Goal: Task Accomplishment & Management: Use online tool/utility

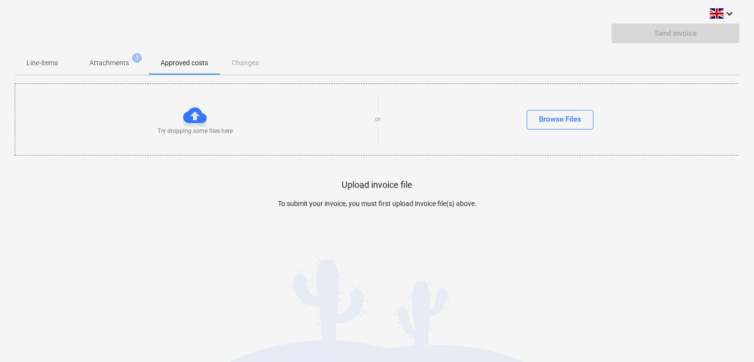
click at [37, 60] on p "Line-items" at bounding box center [41, 63] width 31 height 10
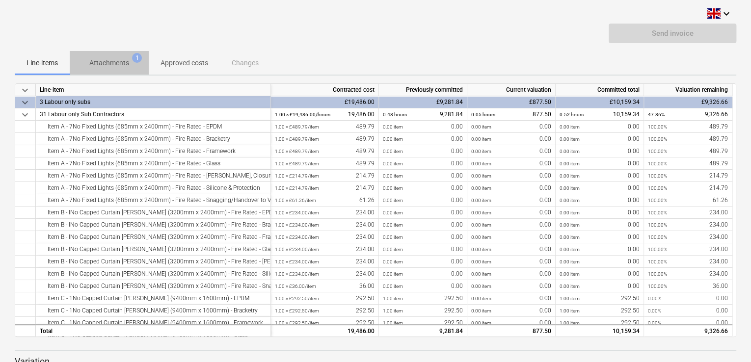
click at [115, 58] on p "Attachments" at bounding box center [109, 63] width 40 height 10
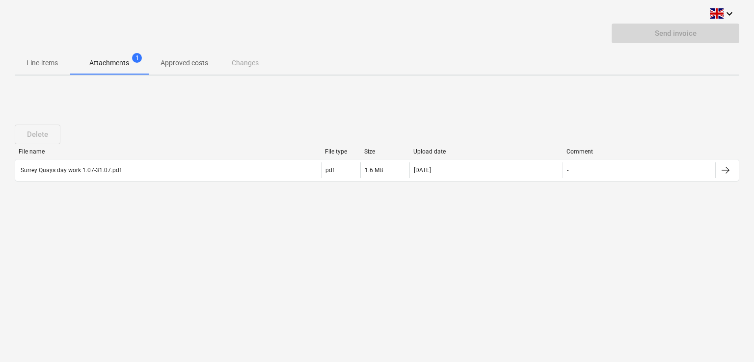
click at [177, 59] on p "Approved costs" at bounding box center [184, 63] width 48 height 10
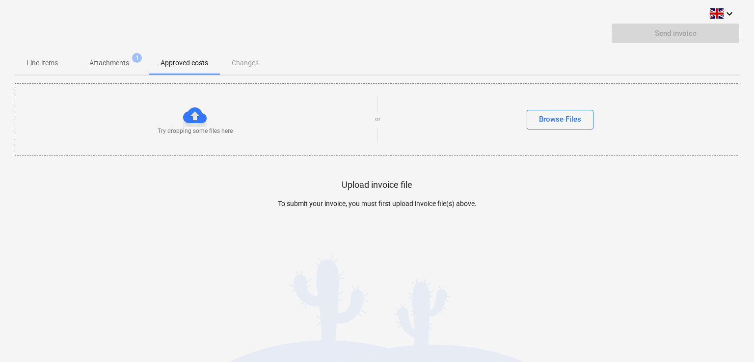
click at [104, 60] on p "Attachments" at bounding box center [109, 63] width 40 height 10
click at [561, 121] on div "Browse Files" at bounding box center [560, 119] width 42 height 13
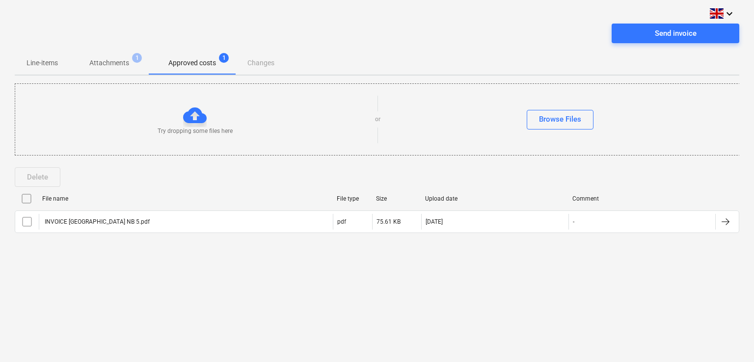
click at [97, 62] on p "Attachments" at bounding box center [109, 63] width 40 height 10
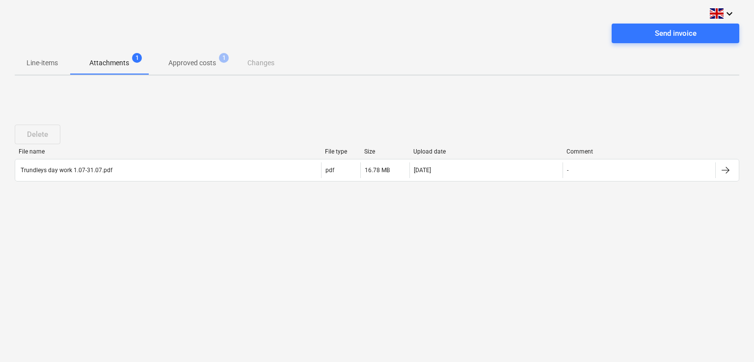
click at [184, 63] on p "Approved costs" at bounding box center [192, 63] width 48 height 10
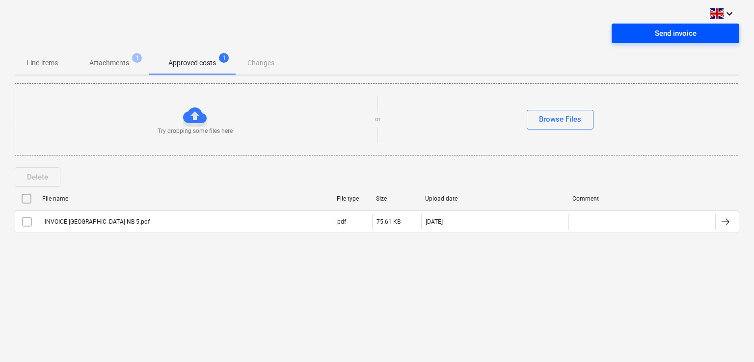
click at [671, 33] on div "Send invoice" at bounding box center [675, 33] width 42 height 13
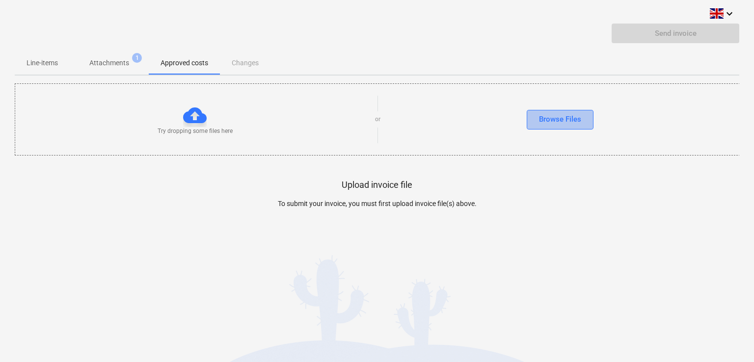
click at [571, 117] on div "Browse Files" at bounding box center [560, 119] width 42 height 13
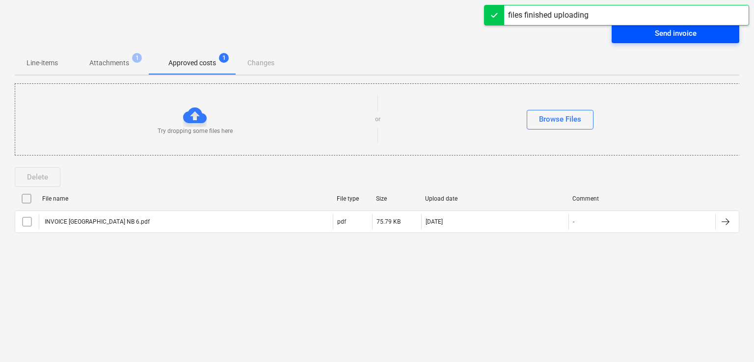
click at [655, 34] on div "Send invoice" at bounding box center [675, 33] width 42 height 13
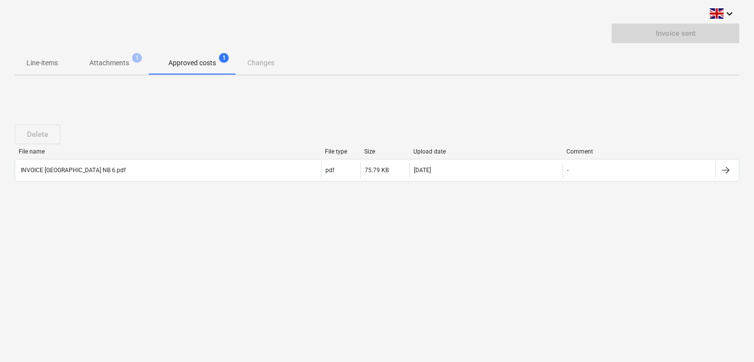
click at [115, 61] on p "Attachments" at bounding box center [109, 63] width 40 height 10
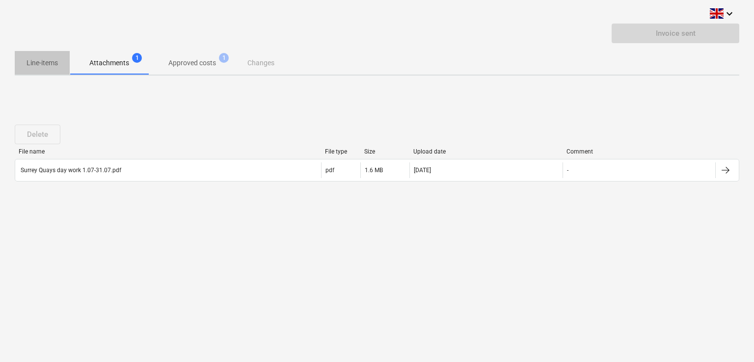
click at [49, 63] on p "Line-items" at bounding box center [41, 63] width 31 height 10
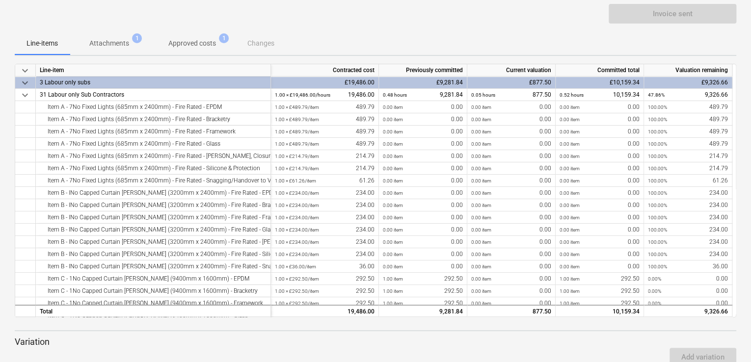
scroll to position [39, 0]
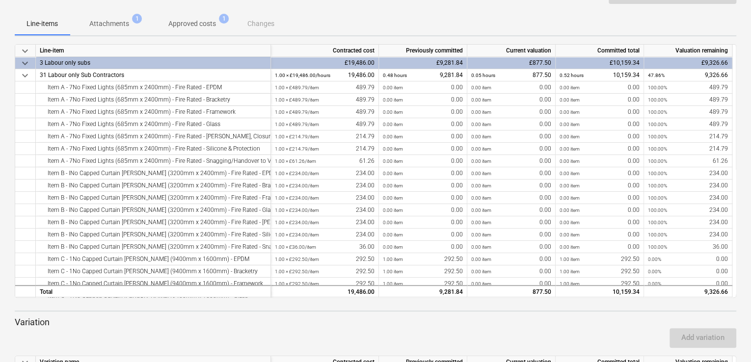
click at [735, 134] on div "keyboard_arrow_down Line-item Contracted cost Previously committed Current valu…" at bounding box center [375, 171] width 721 height 254
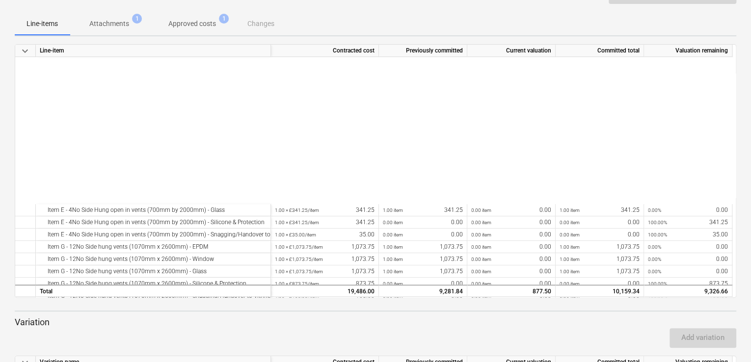
scroll to position [442, 0]
